Goal: Task Accomplishment & Management: Complete application form

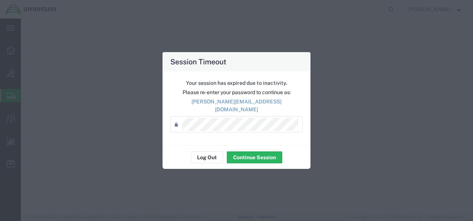
select select "2"
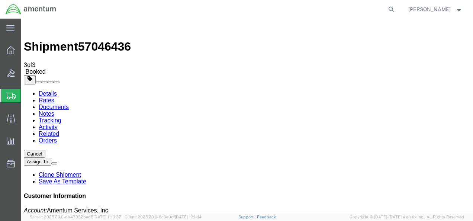
click at [0, 0] on span "Create Shipment" at bounding box center [0, 0] width 0 height 0
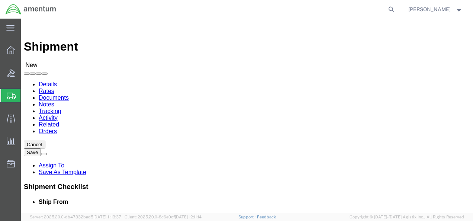
select select "MYPROFILE"
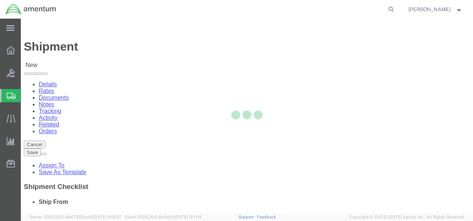
select select "HI"
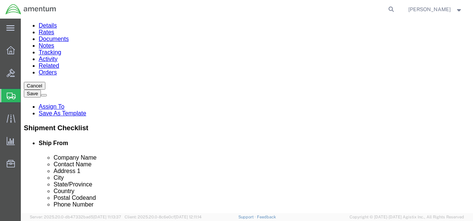
scroll to position [112, 0]
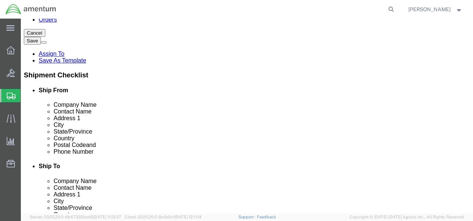
drag, startPoint x: 126, startPoint y: 145, endPoint x: 81, endPoint y: 152, distance: 45.5
click input "text"
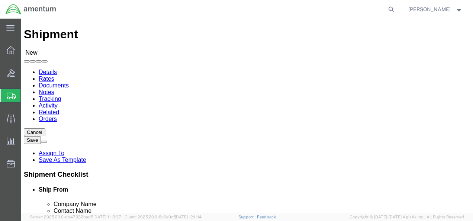
scroll to position [0, 0]
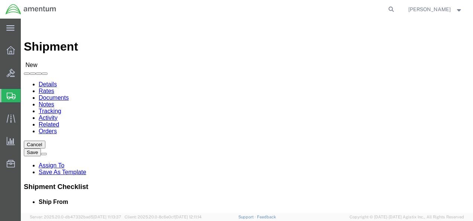
type input "[PHONE_NUMBER]"
click button
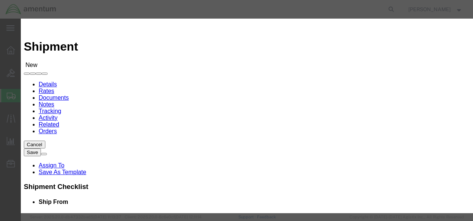
click input "checkbox"
checkbox input "true"
click button "Save"
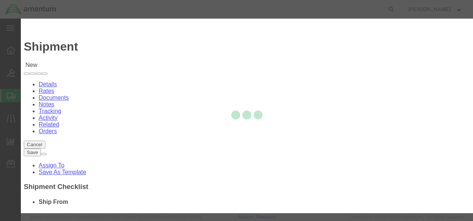
click at [341, 19] on div at bounding box center [247, 116] width 452 height 194
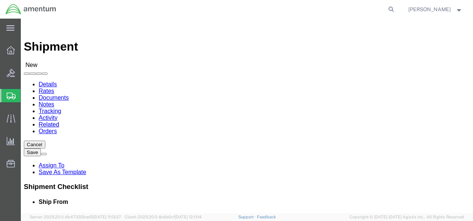
click div "Location Select Select My Profile Location [PHONE_NUMBER] [PHONE_NUMBER] [PHONE…"
click input "text"
type input "Cheyne"
click p "- Amentum - (Cheyne Unckles) [STREET_ADDRESS]"
select select "MT"
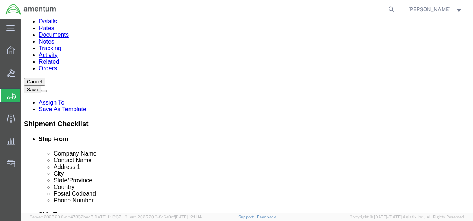
scroll to position [74, 0]
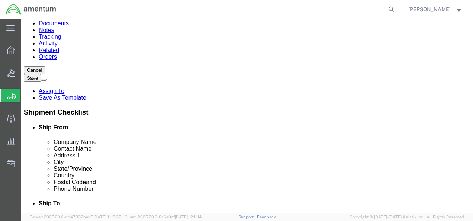
type input "[PERSON_NAME]"
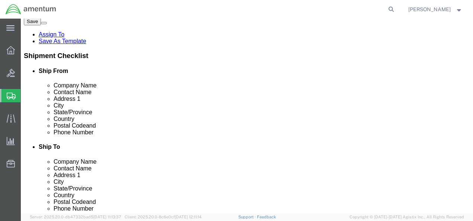
scroll to position [37, 0]
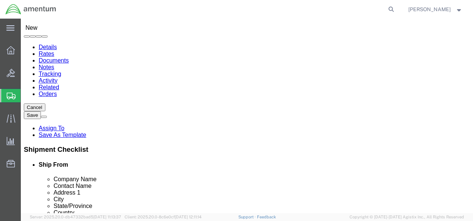
click link "Package Information"
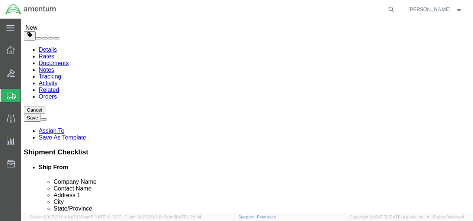
click select "Select BCK Boxes Bale(s) Basket(s) Bolt(s) Bottle(s) Buckets Bulk Bundle(s) Can…"
select select "ENV"
click select "Select BCK Boxes Bale(s) Basket(s) Bolt(s) Bottle(s) Buckets Bulk Bundle(s) Can…"
type input "9.50"
type input "12.50"
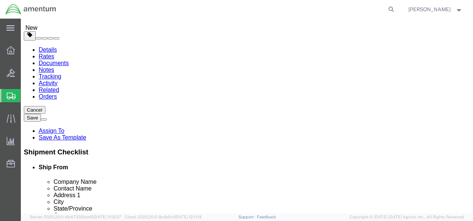
type input "0.25"
type input "1"
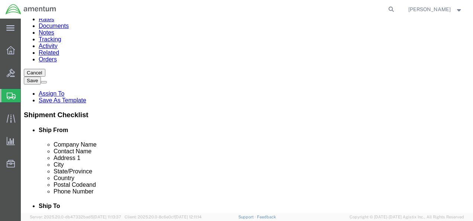
click link "Add Content"
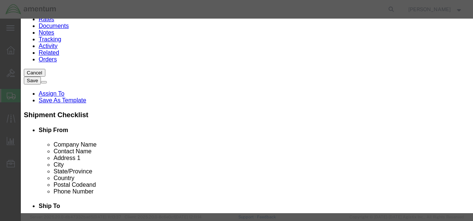
click input "text"
type input "g"
type input "Gasket"
type input "1"
drag, startPoint x: 105, startPoint y: 73, endPoint x: 93, endPoint y: 71, distance: 12.1
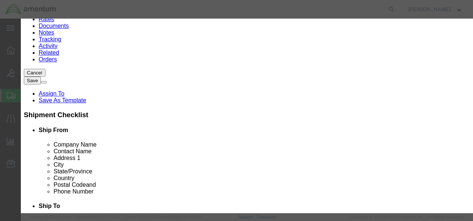
click div "1"
type input "4"
click input "text"
type input "48"
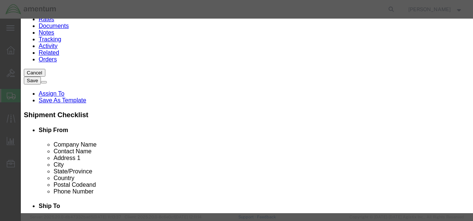
select select "USD"
click textarea
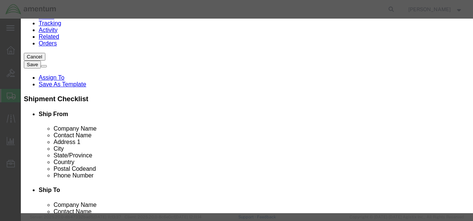
scroll to position [99, 0]
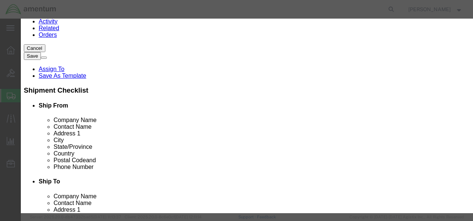
type textarea "Gasket for Maintenance."
click button "Save & Close"
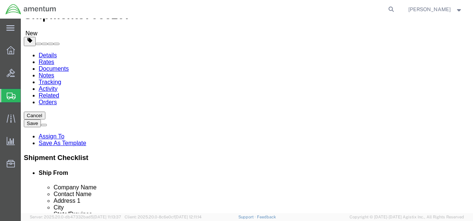
scroll to position [0, 0]
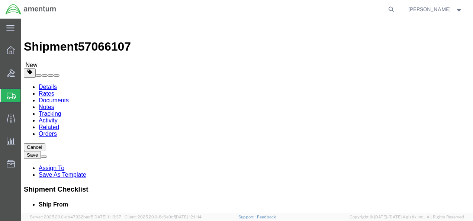
click link "Shipment Information"
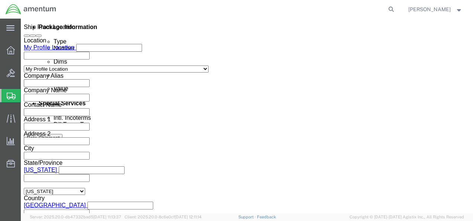
scroll to position [409, 0]
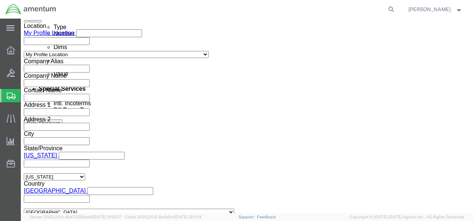
click input "text"
paste input "4999.R.2521.AK.AS.0A.[GEOGRAPHIC_DATA]00"
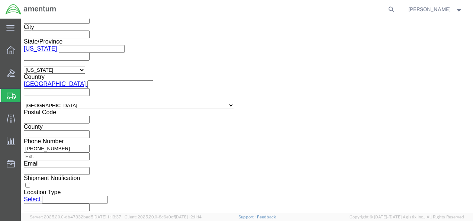
scroll to position [146, 0]
type input "4999.R.2521.AK.AS.0A.[GEOGRAPHIC_DATA]00"
click button "Rate Shipment"
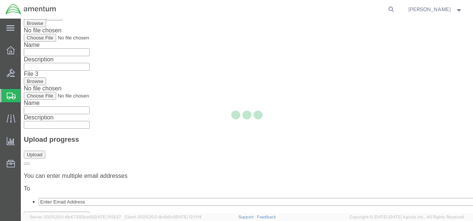
scroll to position [8, 0]
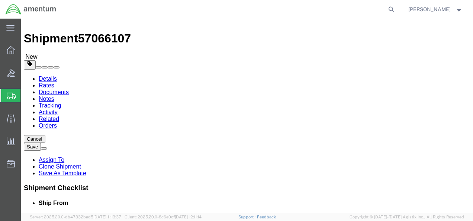
click at [45, 75] on link "Details" at bounding box center [48, 78] width 18 height 6
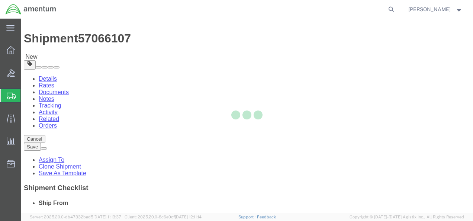
select select "59334"
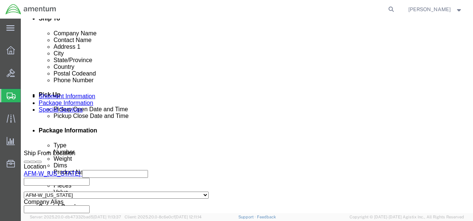
click div "[DATE] 7:00 AM"
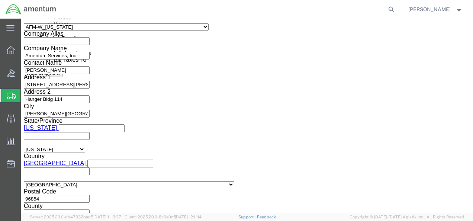
click button "Apply"
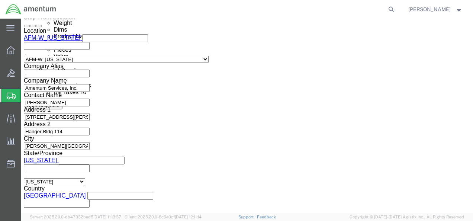
scroll to position [516, 0]
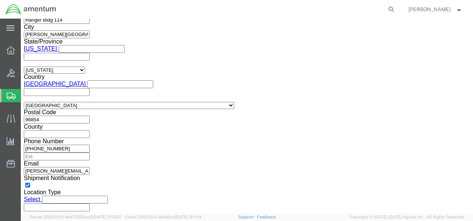
click button "Rate Shipment"
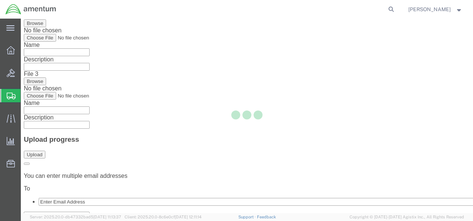
scroll to position [8, 0]
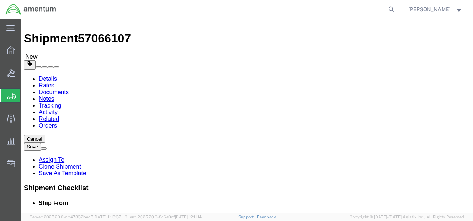
click at [52, 75] on link "Details" at bounding box center [48, 78] width 18 height 6
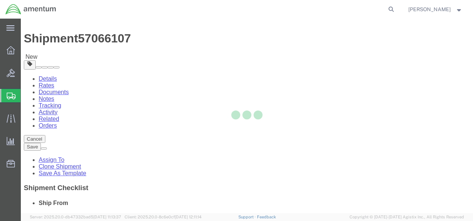
select select "59334"
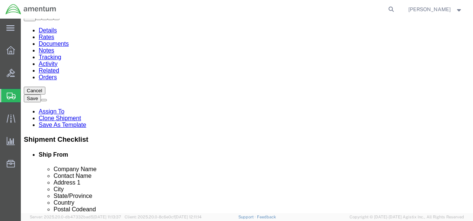
scroll to position [120, 0]
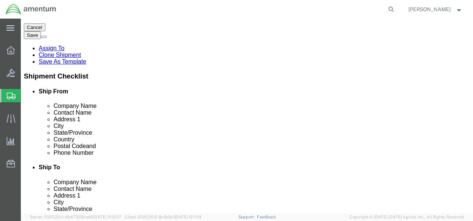
click div
click input "checkbox"
checkbox input "false"
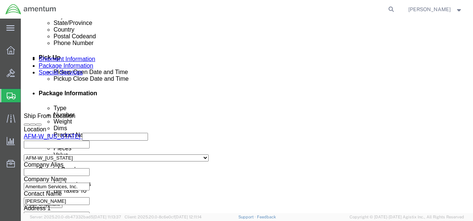
click div "[DATE] 7:00 AM"
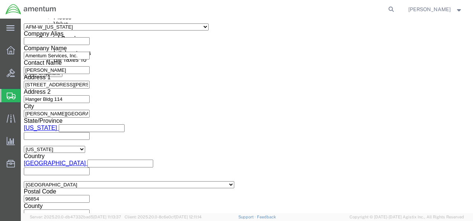
type input "8:00 AM"
click button "Apply"
click button "Rate Shipment"
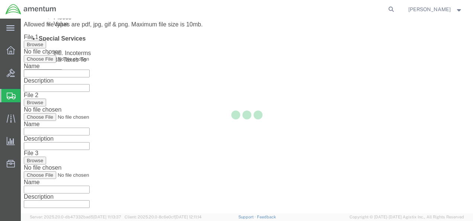
scroll to position [8, 0]
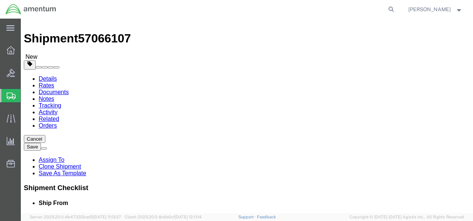
click at [46, 75] on link "Details" at bounding box center [48, 78] width 18 height 6
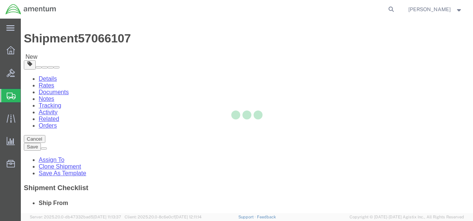
select select "59334"
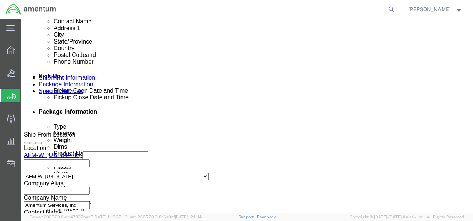
scroll to position [306, 0]
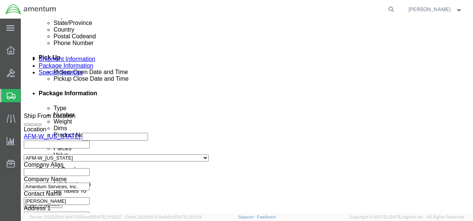
click div "Pickup Start Date Pickup Start Time Pickup Open Date and Time [DATE] 8:00 AM Pi…"
click div "[DATE] 8:00 AM"
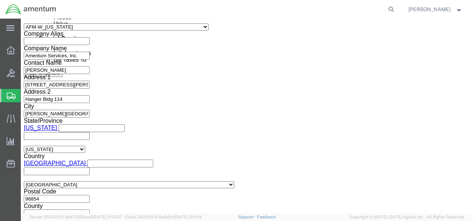
type input "9:00 AM"
click button "Apply"
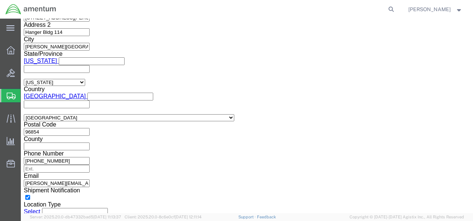
scroll to position [516, 0]
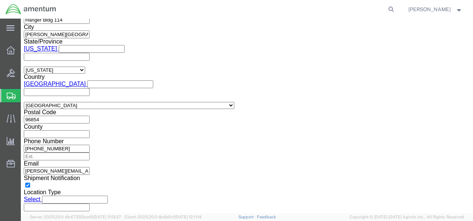
click button "Continue"
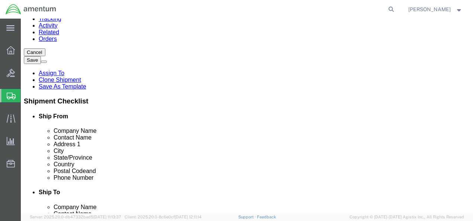
click button "Rate Shipment"
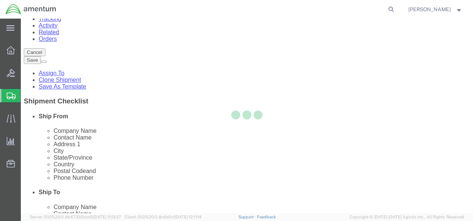
scroll to position [8, 0]
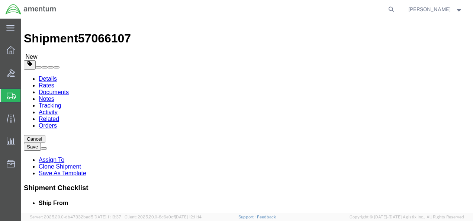
click at [42, 75] on link "Details" at bounding box center [48, 78] width 18 height 6
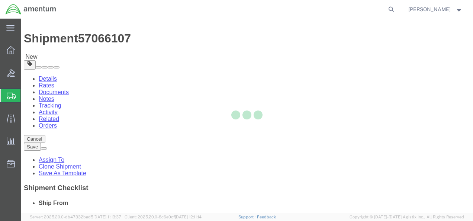
select select "59334"
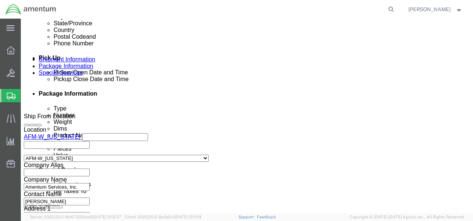
scroll to position [306, 0]
click div "[DATE] 9:00 AM"
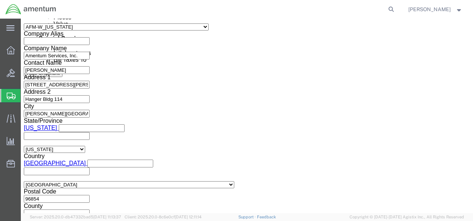
click input "9:00 AM"
click input "12:00 AM"
drag, startPoint x: 69, startPoint y: 97, endPoint x: 61, endPoint y: 96, distance: 8.3
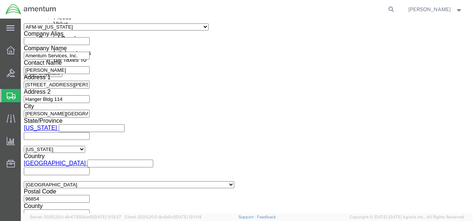
click input "12:00 AM"
type input "12:00 PM"
click button "Apply"
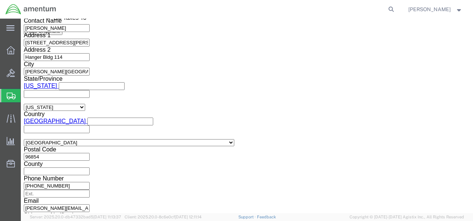
scroll to position [516, 0]
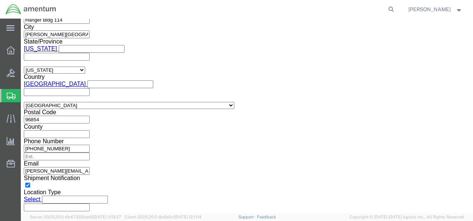
click button "Continue"
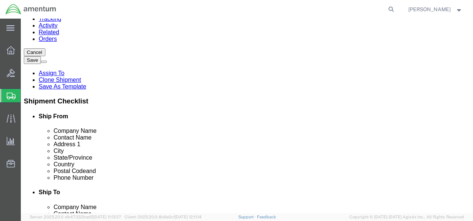
click button "Rate Shipment"
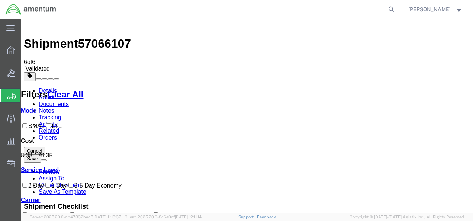
scroll to position [0, 0]
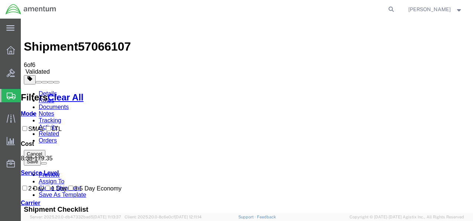
checkbox input "true"
